Goal: Transaction & Acquisition: Purchase product/service

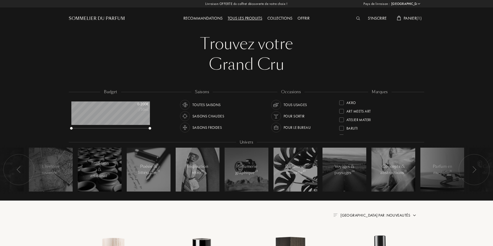
select select "FR"
click at [414, 21] on div "Panier ( 1 )" at bounding box center [410, 18] width 30 height 7
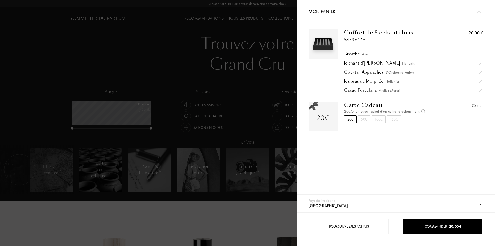
click at [479, 73] on img at bounding box center [480, 72] width 3 height 3
click at [92, 215] on div at bounding box center [148, 123] width 297 height 246
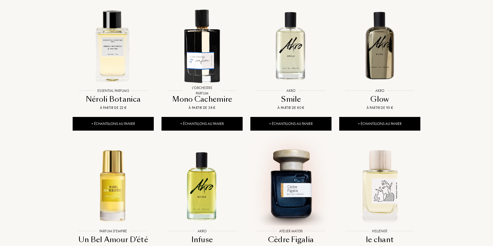
scroll to position [447, 0]
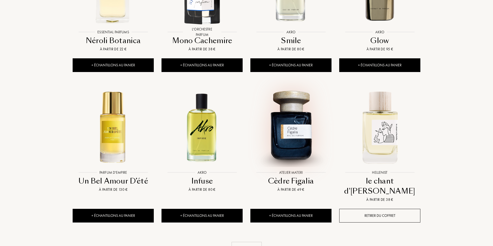
click at [303, 106] on img at bounding box center [291, 127] width 80 height 80
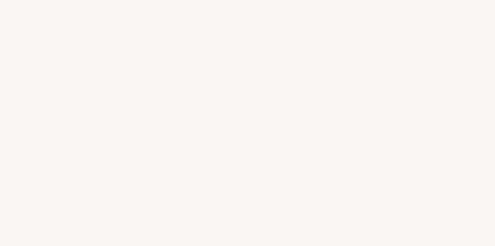
select select "FR"
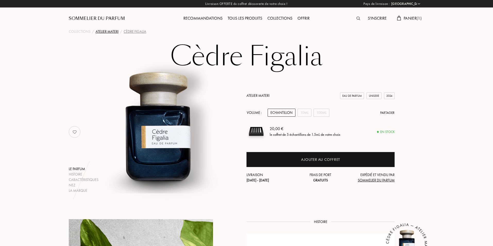
click at [106, 32] on div "Atelier Materi" at bounding box center [107, 31] width 23 height 5
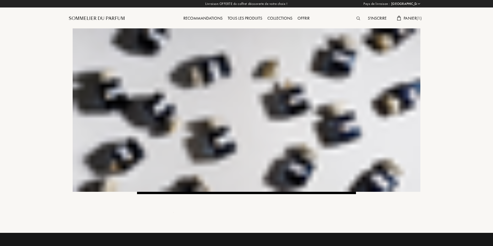
select select "FR"
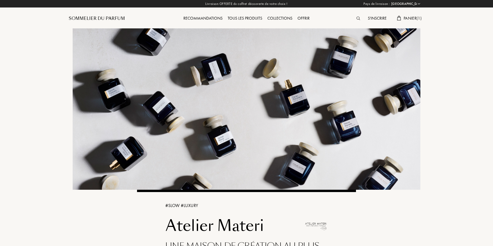
click at [422, 19] on div "Panier ( 1 )" at bounding box center [410, 18] width 30 height 7
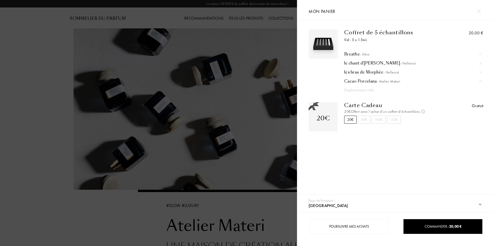
click at [82, 219] on div at bounding box center [148, 123] width 297 height 246
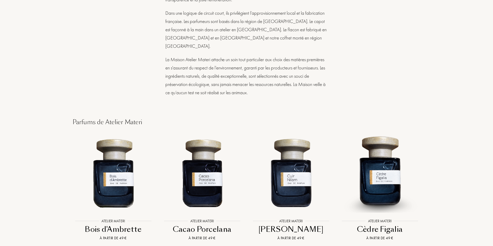
scroll to position [1185, 0]
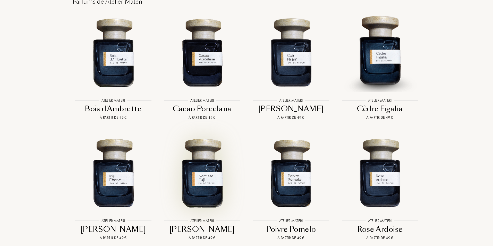
click at [214, 168] on img at bounding box center [202, 172] width 80 height 80
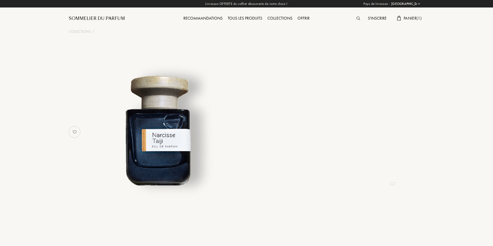
select select "FR"
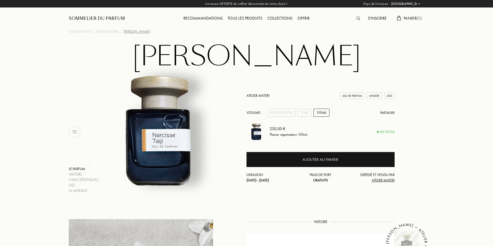
click at [288, 117] on div "Atelier Materi Eau de Parfum Unisexe 2021 Volume : Echantillon 10mL 100mL Parta…" at bounding box center [321, 138] width 148 height 90
click at [288, 114] on div "Echantillon" at bounding box center [282, 112] width 28 height 8
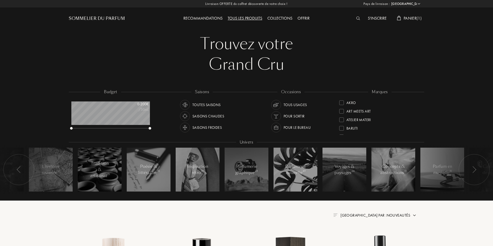
select select "FR"
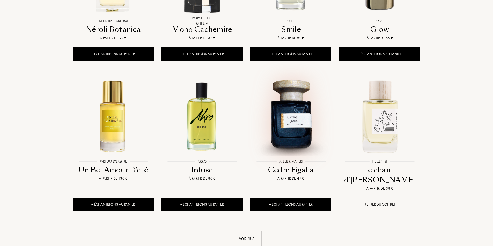
scroll to position [464, 0]
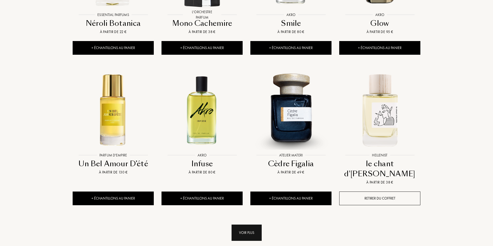
click at [255, 224] on div "Voir plus" at bounding box center [247, 232] width 30 height 16
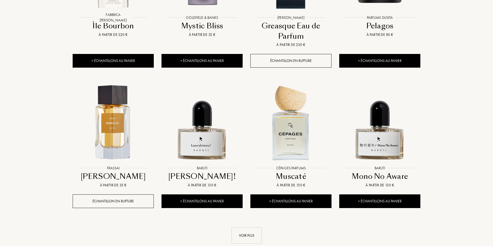
scroll to position [910, 0]
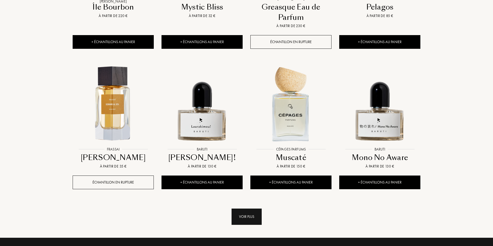
click at [251, 208] on div "Voir plus" at bounding box center [247, 216] width 30 height 16
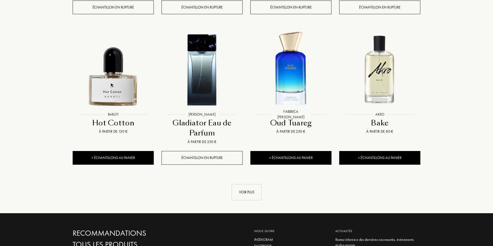
scroll to position [1391, 0]
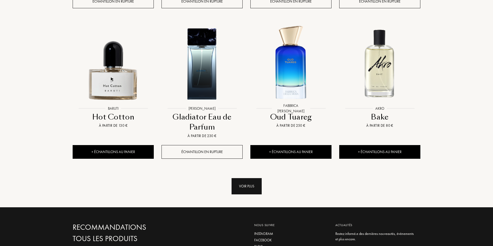
click at [245, 178] on div "Voir plus" at bounding box center [247, 186] width 30 height 16
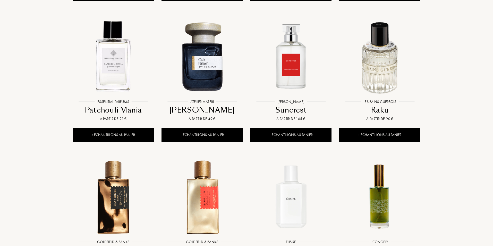
scroll to position [1787, 0]
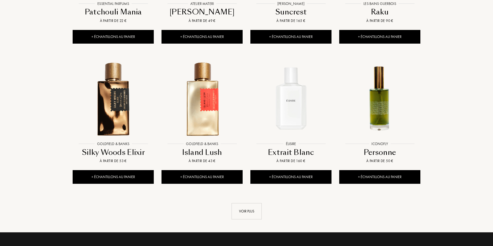
drag, startPoint x: 249, startPoint y: 179, endPoint x: 268, endPoint y: 169, distance: 21.6
click at [249, 203] on div "Voir plus" at bounding box center [247, 211] width 30 height 16
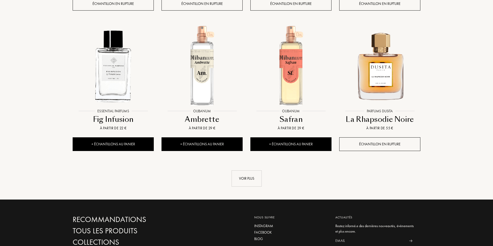
scroll to position [2250, 0]
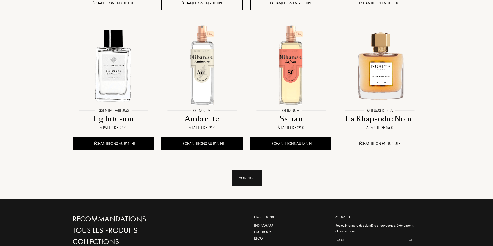
click at [257, 170] on div "Voir plus" at bounding box center [247, 178] width 30 height 16
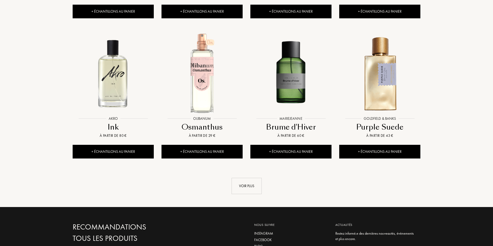
scroll to position [2663, 0]
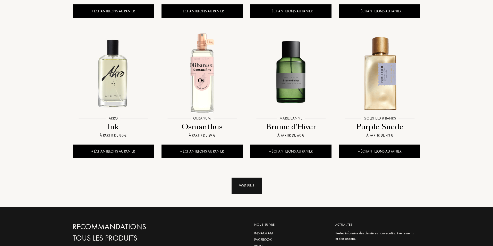
click at [255, 177] on div "Voir plus" at bounding box center [247, 185] width 30 height 16
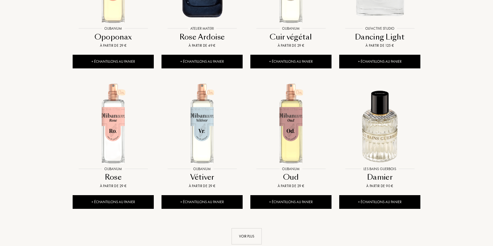
scroll to position [3126, 0]
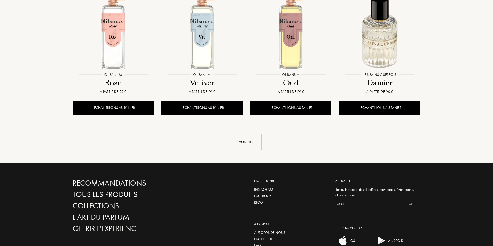
click at [262, 134] on link "Voir plus" at bounding box center [247, 142] width 348 height 16
click at [256, 134] on div "Voir plus" at bounding box center [247, 142] width 30 height 16
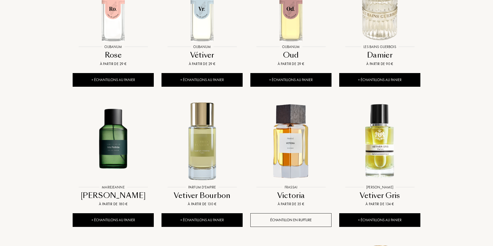
scroll to position [3161, 0]
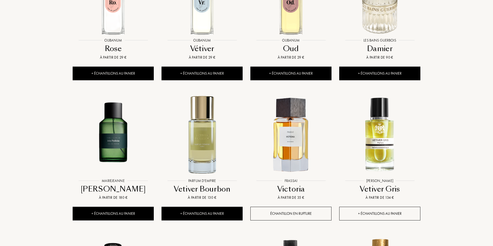
click at [392, 206] on div "+ Échantillons au panier" at bounding box center [379, 213] width 81 height 14
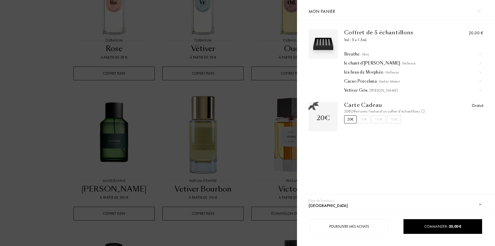
click at [55, 102] on div at bounding box center [148, 123] width 297 height 246
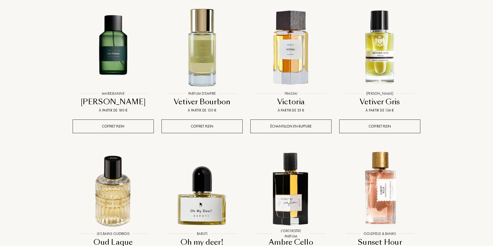
scroll to position [3247, 0]
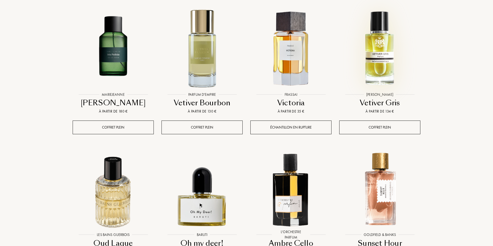
click at [386, 38] on img at bounding box center [380, 49] width 80 height 80
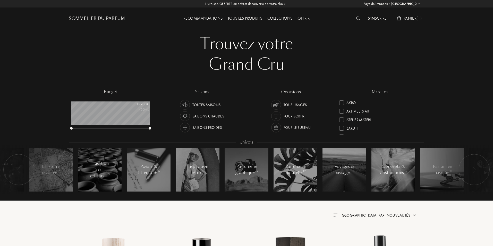
select select "FR"
